Goal: Information Seeking & Learning: Learn about a topic

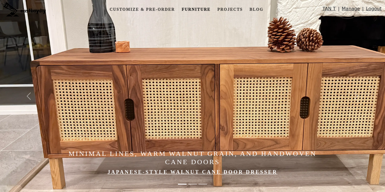
click at [203, 11] on link "Furniture" at bounding box center [196, 9] width 33 height 11
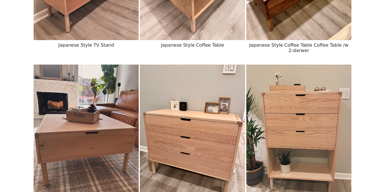
scroll to position [330, 0]
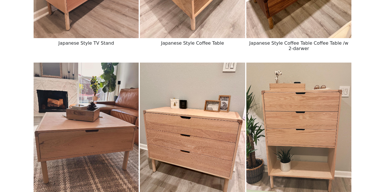
click at [278, 108] on img at bounding box center [299, 129] width 105 height 132
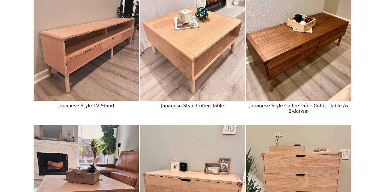
scroll to position [233, 0]
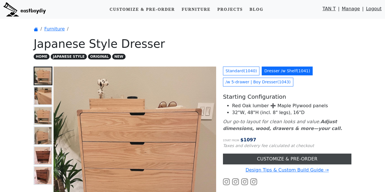
click at [251, 158] on link "CUSTOMIZE & PRE-ORDER" at bounding box center [287, 159] width 129 height 11
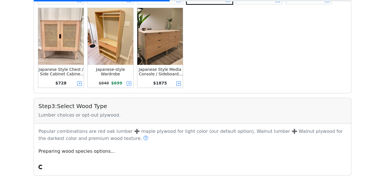
scroll to position [270, 0]
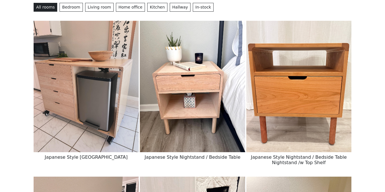
scroll to position [64, 0]
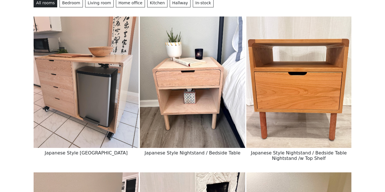
click at [264, 118] on img at bounding box center [299, 83] width 105 height 132
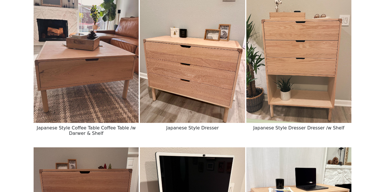
scroll to position [401, 0]
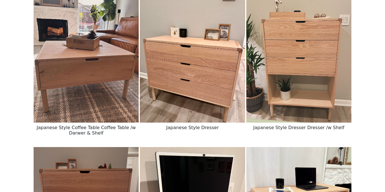
click at [205, 82] on img at bounding box center [192, 57] width 105 height 132
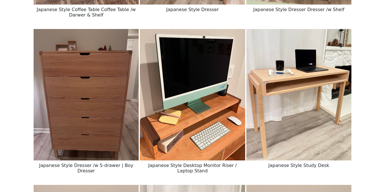
scroll to position [518, 0]
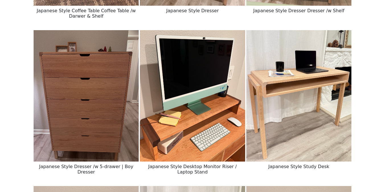
click at [280, 107] on img at bounding box center [299, 96] width 105 height 132
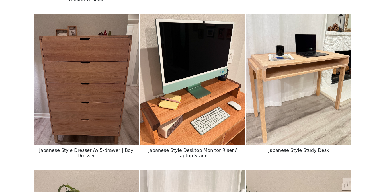
scroll to position [536, 0]
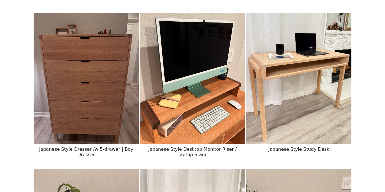
click at [103, 139] on img at bounding box center [86, 79] width 105 height 132
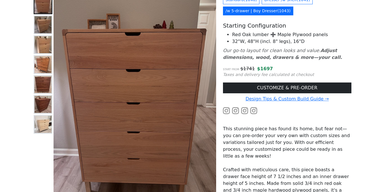
scroll to position [60, 0]
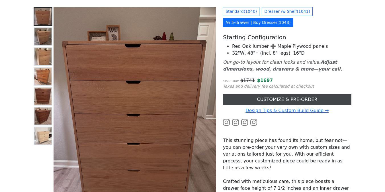
click at [243, 99] on link "CUSTOMIZE & PRE-ORDER" at bounding box center [287, 99] width 129 height 11
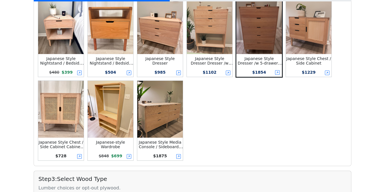
scroll to position [162, 0]
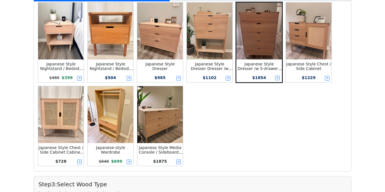
click at [209, 65] on small "Japanese Style Dresser Dresser /w Shelf" at bounding box center [212, 69] width 42 height 14
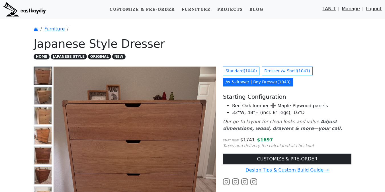
click at [53, 29] on link "Furniture" at bounding box center [54, 28] width 21 height 5
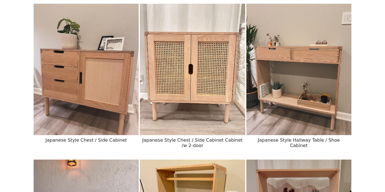
scroll to position [711, 0]
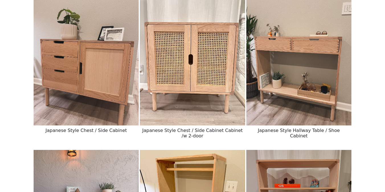
click at [200, 71] on img at bounding box center [192, 60] width 105 height 132
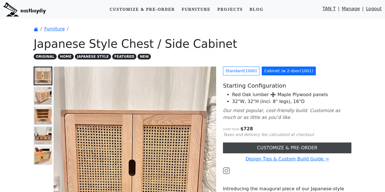
click at [245, 146] on link "CUSTOMIZE & PRE-ORDER" at bounding box center [287, 148] width 129 height 11
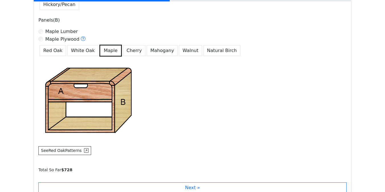
scroll to position [416, 0]
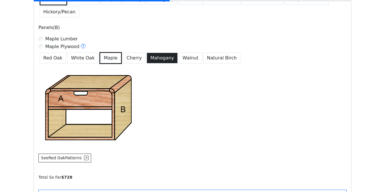
click at [153, 61] on button "Mahogany" at bounding box center [162, 58] width 31 height 11
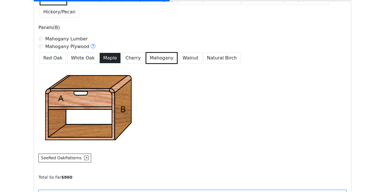
click at [106, 58] on button "Maple" at bounding box center [109, 58] width 21 height 11
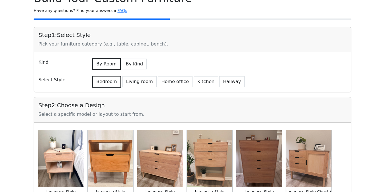
scroll to position [0, 0]
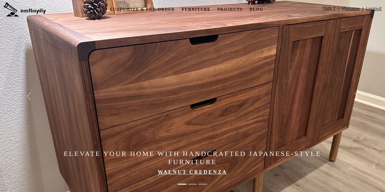
click at [205, 9] on link "Furniture" at bounding box center [196, 9] width 33 height 11
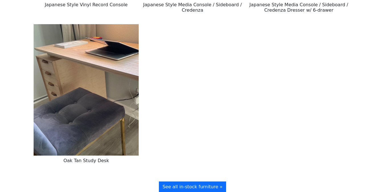
scroll to position [1114, 0]
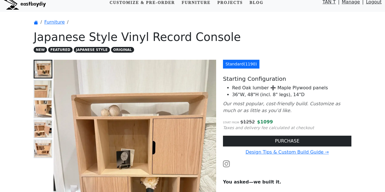
scroll to position [13, 0]
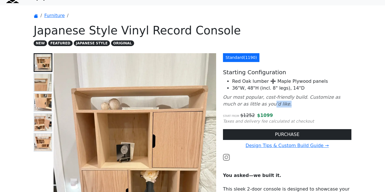
drag, startPoint x: 251, startPoint y: 104, endPoint x: 278, endPoint y: 112, distance: 27.4
click at [278, 112] on div "Standard ( 1190 ) Starting Configuration Red Oak lumber ➕ Maple Plywood panels …" at bounding box center [287, 185] width 135 height 265
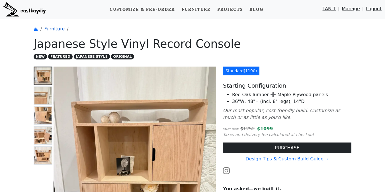
click at [61, 30] on link "Furniture" at bounding box center [54, 28] width 21 height 5
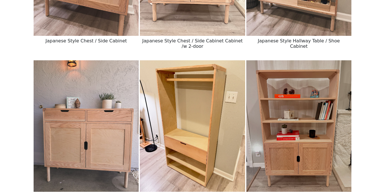
scroll to position [856, 0]
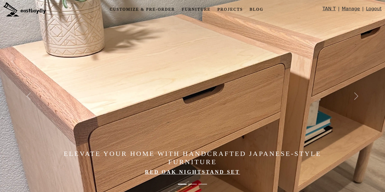
scroll to position [29, 0]
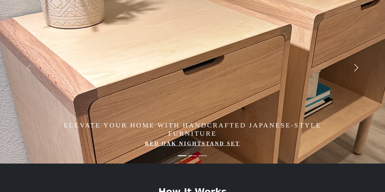
click at [356, 65] on span "button" at bounding box center [356, 67] width 9 height 9
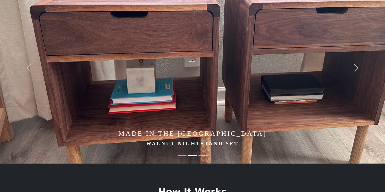
click at [356, 65] on span "button" at bounding box center [356, 67] width 9 height 9
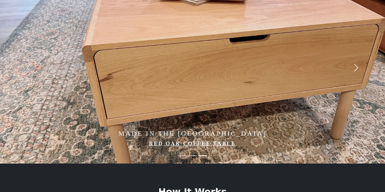
scroll to position [0, 0]
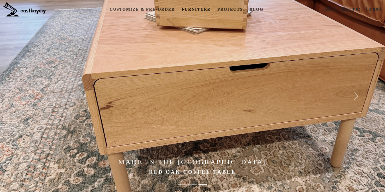
click at [205, 7] on link "Furniture" at bounding box center [196, 9] width 33 height 11
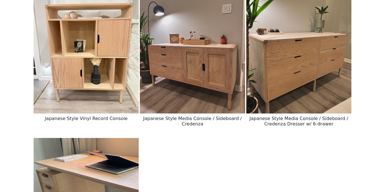
scroll to position [1035, 0]
click at [209, 54] on img at bounding box center [192, 48] width 105 height 132
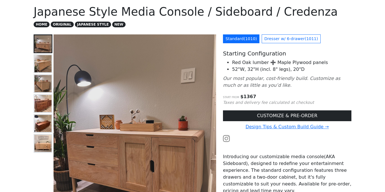
scroll to position [40, 0]
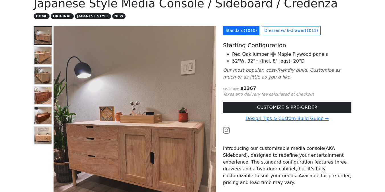
click at [43, 134] on img at bounding box center [42, 135] width 17 height 17
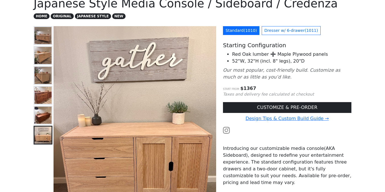
click at [254, 70] on icon "Our most popular, cost-friendly build. Customize as much or as little as you’d …" at bounding box center [281, 74] width 117 height 12
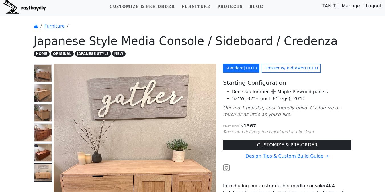
scroll to position [0, 0]
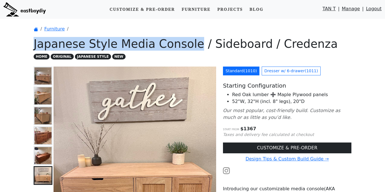
drag, startPoint x: 34, startPoint y: 46, endPoint x: 185, endPoint y: 50, distance: 150.8
click at [185, 50] on h1 "Japanese Style Media Console / Sideboard / Credenza" at bounding box center [193, 44] width 318 height 14
copy h1 "Japanese Style Media Console"
click at [25, 10] on img at bounding box center [24, 9] width 42 height 14
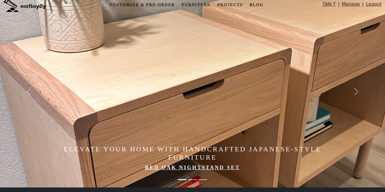
scroll to position [6, 0]
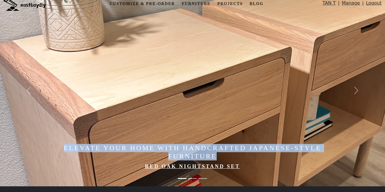
drag, startPoint x: 63, startPoint y: 148, endPoint x: 225, endPoint y: 154, distance: 162.3
click at [225, 154] on h4 "Elevate Your Home with Handcrafted Japanese-Style Furniture" at bounding box center [193, 152] width 270 height 17
copy h4 "Elevate Your Home with Handcrafted Japanese-Style Furniture"
click at [355, 91] on span "button" at bounding box center [356, 90] width 9 height 9
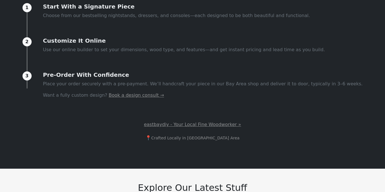
scroll to position [291, 0]
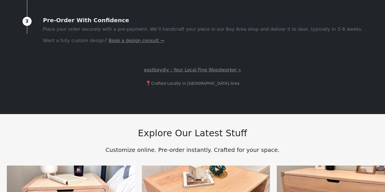
drag, startPoint x: 142, startPoint y: 68, endPoint x: 262, endPoint y: 68, distance: 119.4
click at [262, 68] on p "eastbaydiy - Your Local Fine Woodworker »" at bounding box center [192, 68] width 385 height 13
drag, startPoint x: 176, startPoint y: 71, endPoint x: 145, endPoint y: 71, distance: 30.5
click at [145, 71] on p "eastbaydiy - Your Local Fine Woodworker »" at bounding box center [192, 68] width 385 height 13
drag, startPoint x: 143, startPoint y: 70, endPoint x: 195, endPoint y: 70, distance: 52.2
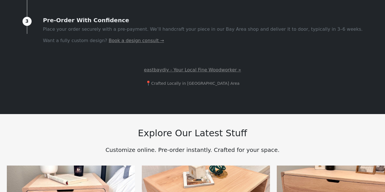
click at [195, 70] on p "eastbaydiy - Your Local Fine Woodworker »" at bounding box center [192, 68] width 385 height 13
click at [195, 70] on link "eastbaydiy - Your Local Fine Woodworker »" at bounding box center [192, 70] width 105 height 11
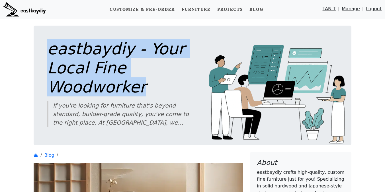
drag, startPoint x: 46, startPoint y: 48, endPoint x: 135, endPoint y: 88, distance: 98.1
click at [135, 88] on div "eastbaydiy - Your Local Fine Woodworker If you're looking for furniture that's …" at bounding box center [193, 86] width 318 height 120
copy h1 "eastbaydiy - Your Local Fine Woodworker"
click at [39, 11] on img at bounding box center [24, 9] width 42 height 14
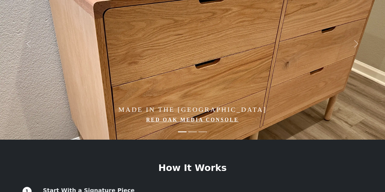
scroll to position [99, 0]
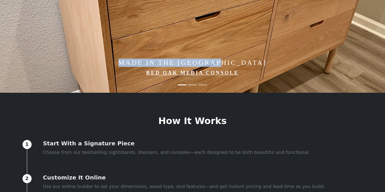
drag, startPoint x: 141, startPoint y: 65, endPoint x: 244, endPoint y: 65, distance: 102.6
click at [244, 65] on h4 "Made in the [GEOGRAPHIC_DATA]" at bounding box center [193, 63] width 270 height 8
copy h4 "Made in the [GEOGRAPHIC_DATA]"
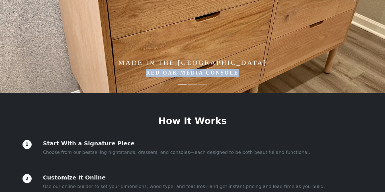
drag, startPoint x: 144, startPoint y: 74, endPoint x: 242, endPoint y: 72, distance: 98.1
click at [242, 72] on p "Red Oak Media Console" at bounding box center [193, 73] width 270 height 8
copy link "Red Oak Media Console"
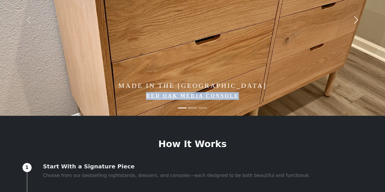
scroll to position [62, 0]
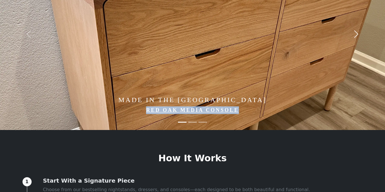
click at [357, 36] on span "button" at bounding box center [356, 34] width 9 height 9
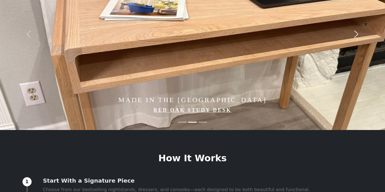
click at [357, 36] on span "button" at bounding box center [356, 34] width 9 height 9
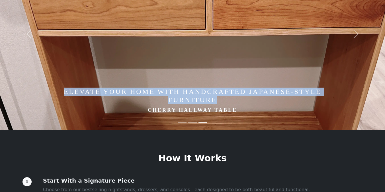
drag, startPoint x: 60, startPoint y: 95, endPoint x: 221, endPoint y: 100, distance: 162.0
click at [221, 100] on h4 "Elevate Your Home with Handcrafted Japanese-Style Furniture" at bounding box center [193, 96] width 270 height 17
copy h4 "Elevate Your Home with Handcrafted Japanese-Style Furniture"
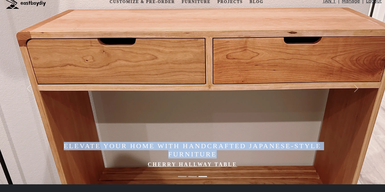
scroll to position [0, 0]
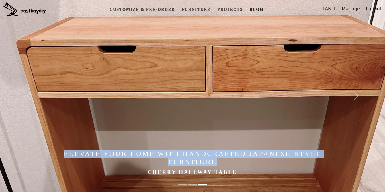
click at [260, 7] on link "Blog" at bounding box center [256, 9] width 18 height 11
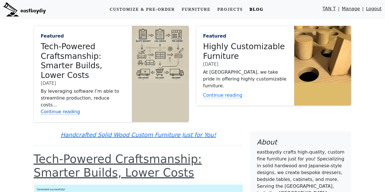
click at [50, 109] on link "Continue reading" at bounding box center [83, 112] width 84 height 7
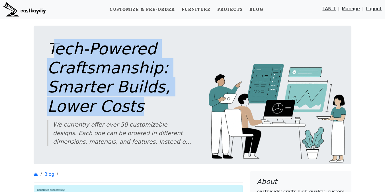
drag, startPoint x: 52, startPoint y: 46, endPoint x: 132, endPoint y: 106, distance: 99.2
click at [132, 106] on h1 "Tech-Powered Craftsmanship: Smarter Builds, Lower Costs" at bounding box center [119, 77] width 145 height 77
copy h1 "ech-Powered Craftsmanship: Smarter Builds, Lower Costs"
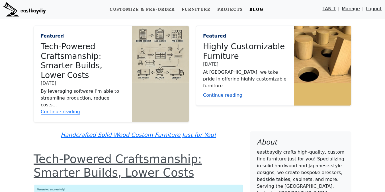
click at [229, 92] on link "Continue reading" at bounding box center [245, 95] width 84 height 7
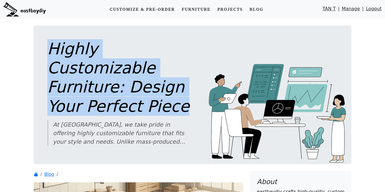
drag, startPoint x: 49, startPoint y: 49, endPoint x: 174, endPoint y: 92, distance: 131.9
click at [174, 92] on h1 "Highly Customizable Furniture: Design Your Perfect Piece" at bounding box center [119, 77] width 145 height 77
copy h1 "Highly Customizable Furniture: Design Your Perfect Piece"
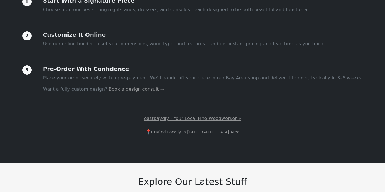
scroll to position [263, 0]
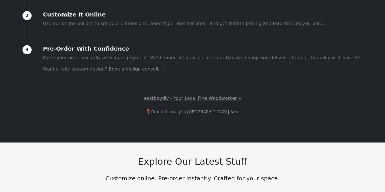
drag, startPoint x: 139, startPoint y: 98, endPoint x: 213, endPoint y: 98, distance: 74.1
click at [213, 98] on p "eastbaydiy - Your Local Fine Woodworker »" at bounding box center [192, 97] width 385 height 13
click at [213, 98] on link "eastbaydiy - Your Local Fine Woodworker »" at bounding box center [192, 98] width 105 height 11
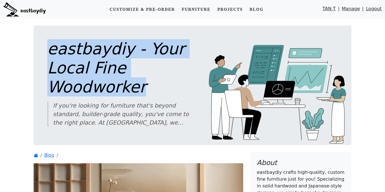
drag, startPoint x: 47, startPoint y: 48, endPoint x: 136, endPoint y: 90, distance: 98.8
click at [136, 90] on div "eastbaydiy - Your Local Fine Woodworker If you're looking for furniture that's …" at bounding box center [193, 86] width 318 height 120
copy h1 "eastbaydiy - Your Local Fine Woodworker"
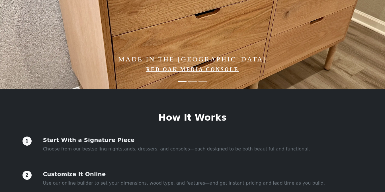
scroll to position [52, 0]
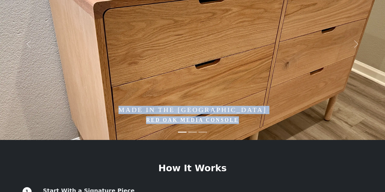
drag, startPoint x: 143, startPoint y: 110, endPoint x: 257, endPoint y: 125, distance: 115.0
click at [257, 125] on div "Made in the Bay Area Red Oak Media Console" at bounding box center [193, 117] width 270 height 34
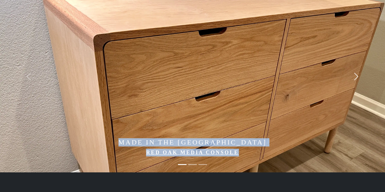
scroll to position [4, 0]
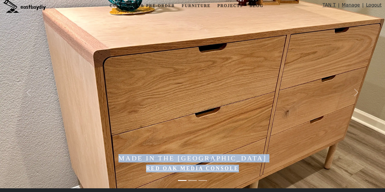
click at [202, 71] on img at bounding box center [215, 92] width 431 height 192
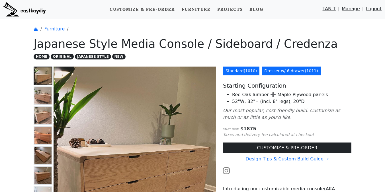
click at [232, 70] on link "Standard ( 1010 )" at bounding box center [241, 71] width 36 height 9
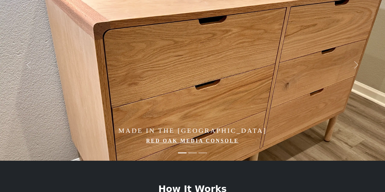
scroll to position [43, 0]
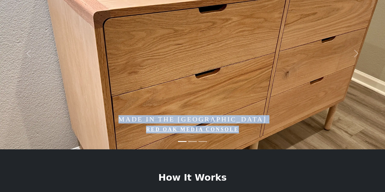
drag, startPoint x: 135, startPoint y: 117, endPoint x: 247, endPoint y: 128, distance: 113.1
click at [247, 128] on div "Made in the Bay Area Red Oak Media Console" at bounding box center [193, 127] width 270 height 34
click at [150, 96] on img at bounding box center [215, 53] width 431 height 192
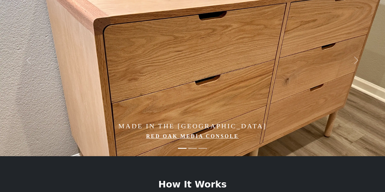
scroll to position [43, 0]
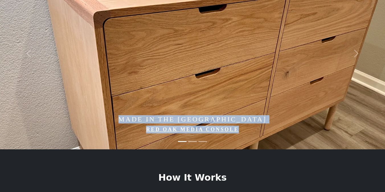
drag, startPoint x: 249, startPoint y: 132, endPoint x: 141, endPoint y: 121, distance: 108.3
click at [141, 121] on div "Made in the Bay Area Red Oak Media Console" at bounding box center [193, 127] width 270 height 34
click at [351, 65] on button "Next" at bounding box center [356, 53] width 58 height 192
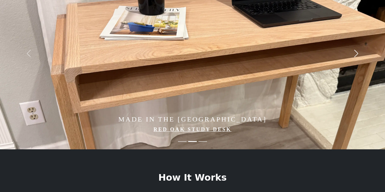
click at [351, 57] on button "Next" at bounding box center [356, 53] width 58 height 192
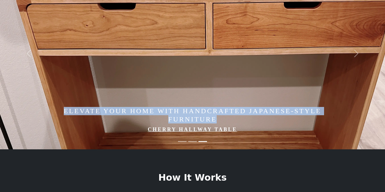
drag, startPoint x: 60, startPoint y: 112, endPoint x: 244, endPoint y: 123, distance: 184.7
click at [244, 123] on h4 "Elevate Your Home with Handcrafted Japanese-Style Furniture" at bounding box center [193, 115] width 270 height 17
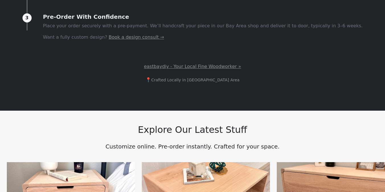
scroll to position [288, 0]
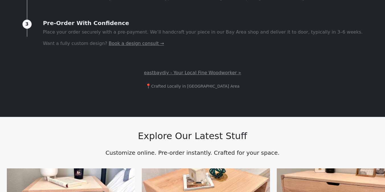
click at [191, 76] on link "eastbaydiy - Your Local Fine Woodworker »" at bounding box center [192, 73] width 105 height 11
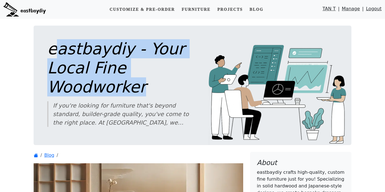
drag, startPoint x: 52, startPoint y: 51, endPoint x: 150, endPoint y: 90, distance: 105.1
click at [150, 90] on h1 "eastbaydiy - Your Local Fine Woodworker" at bounding box center [119, 68] width 145 height 58
drag, startPoint x: 48, startPoint y: 47, endPoint x: 133, endPoint y: 80, distance: 91.6
click at [133, 80] on h1 "eastbaydiy - Your Local Fine Woodworker" at bounding box center [119, 68] width 145 height 58
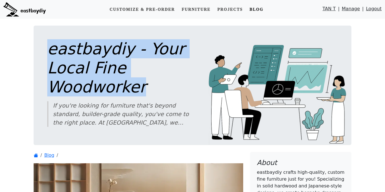
click at [254, 13] on link "Blog" at bounding box center [256, 9] width 18 height 11
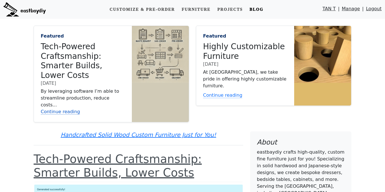
click at [93, 109] on link "Continue reading" at bounding box center [83, 112] width 84 height 7
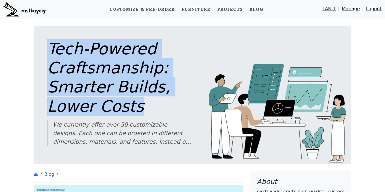
drag, startPoint x: 50, startPoint y: 47, endPoint x: 133, endPoint y: 102, distance: 100.2
click at [133, 102] on h1 "Tech-Powered Craftsmanship: Smarter Builds, Lower Costs" at bounding box center [119, 77] width 145 height 77
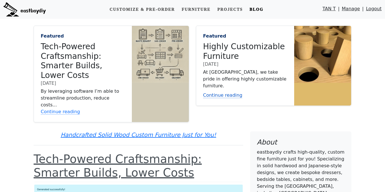
click at [248, 92] on link "Continue reading" at bounding box center [245, 95] width 84 height 7
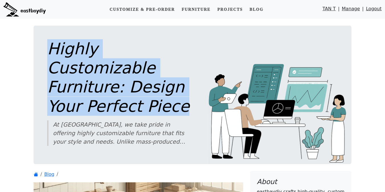
drag, startPoint x: 51, startPoint y: 50, endPoint x: 180, endPoint y: 86, distance: 134.1
click at [180, 86] on div "Highly Customizable Furniture: Design Your Perfect Piece At eastbaydiy, we take…" at bounding box center [193, 95] width 318 height 139
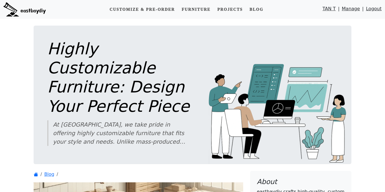
click at [164, 83] on h1 "Highly Customizable Furniture: Design Your Perfect Piece" at bounding box center [119, 77] width 145 height 77
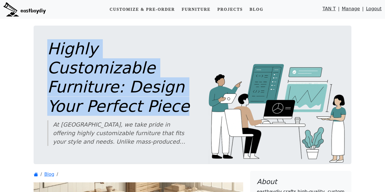
drag, startPoint x: 177, startPoint y: 87, endPoint x: 52, endPoint y: 49, distance: 130.3
click at [52, 49] on h1 "Highly Customizable Furniture: Design Your Perfect Piece" at bounding box center [119, 77] width 145 height 77
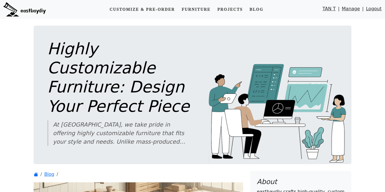
click at [83, 121] on div "At eastbaydiy, we take pride in offering highly customizable furniture that fit…" at bounding box center [123, 134] width 140 height 26
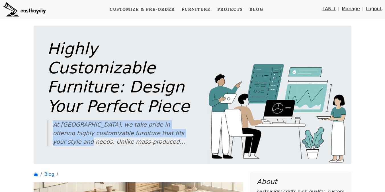
drag, startPoint x: 52, startPoint y: 107, endPoint x: 189, endPoint y: 114, distance: 137.0
click at [189, 121] on blockquote "At eastbaydiy, we take pride in offering highly customizable furniture that fit…" at bounding box center [119, 134] width 145 height 26
click at [39, 8] on img at bounding box center [24, 9] width 42 height 14
